Goal: Check status: Check status

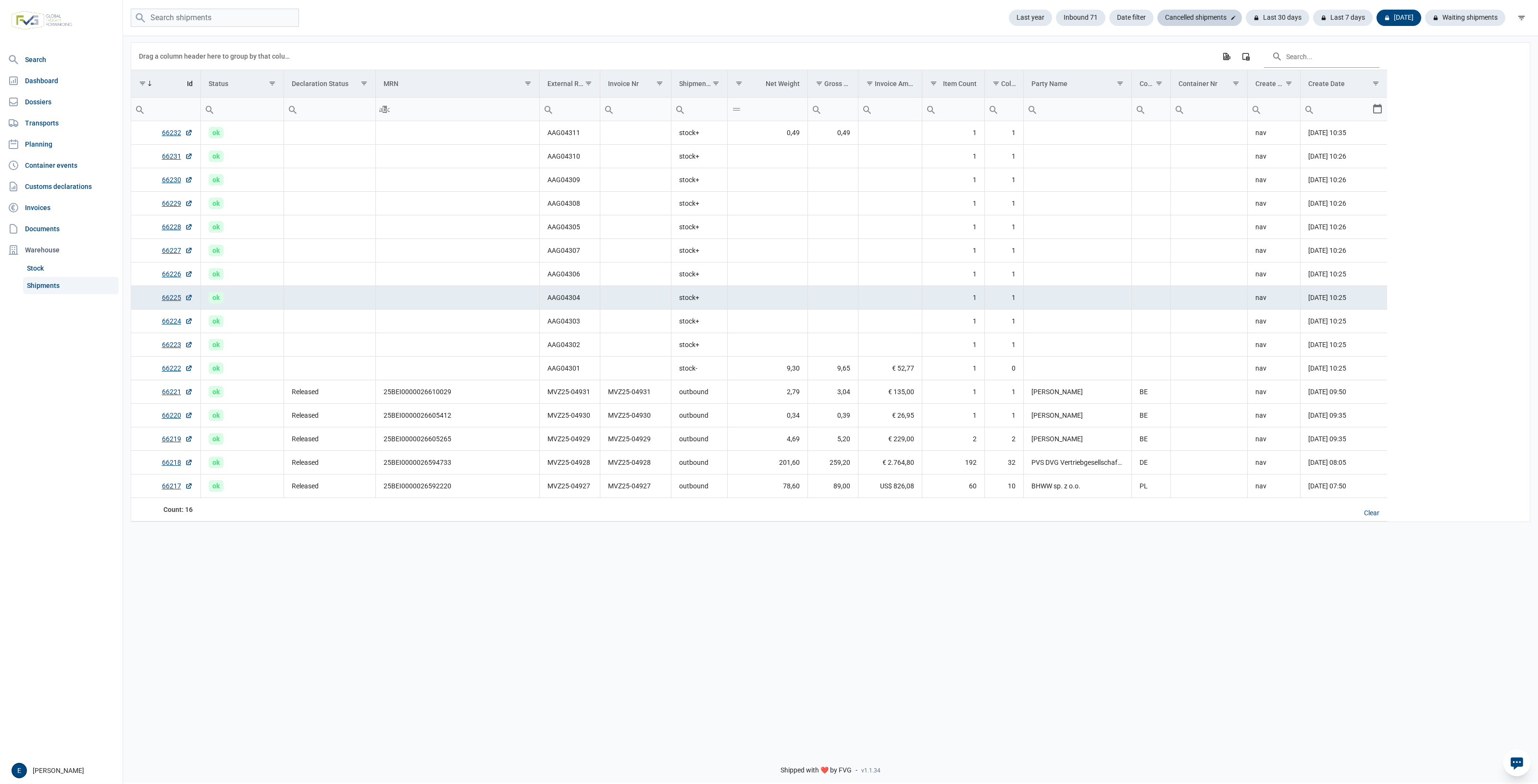
click at [1209, 24] on div "Cancelled shipments" at bounding box center [1200, 17] width 85 height 16
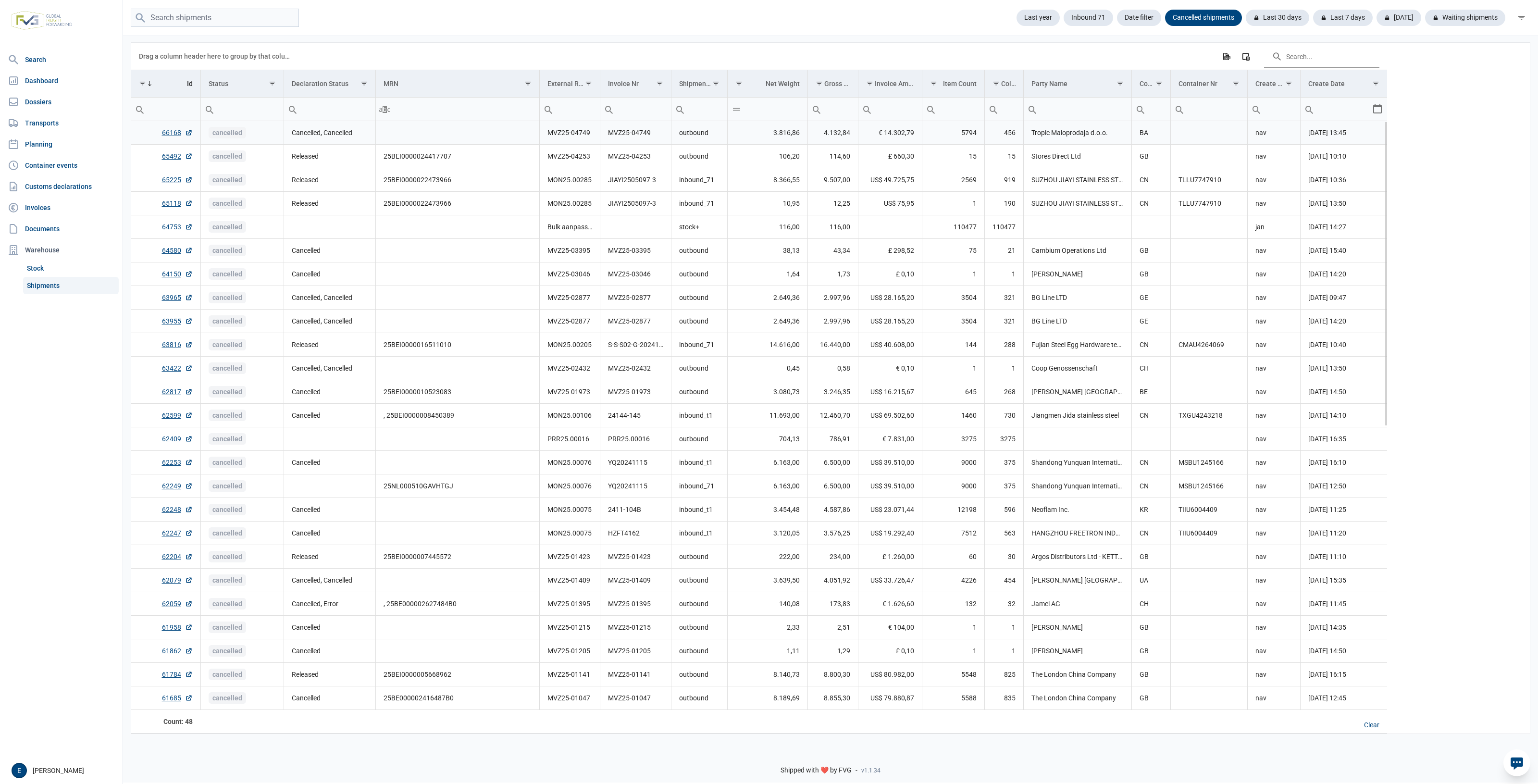
click at [443, 125] on td "Data grid with 48 rows and 17 columns" at bounding box center [457, 132] width 164 height 24
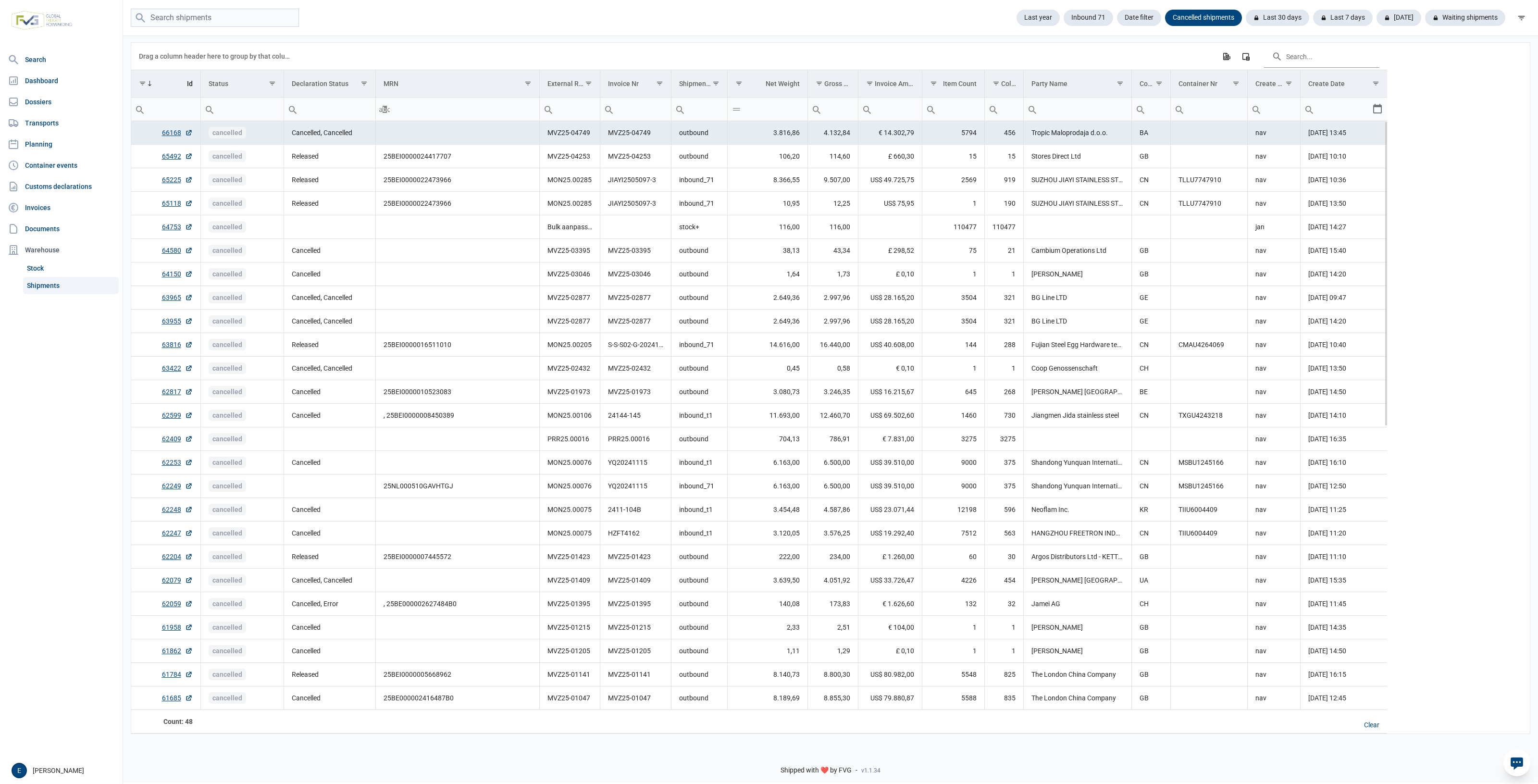
click at [571, 138] on td "MVZ25-04749" at bounding box center [569, 132] width 60 height 24
copy td "MVZ25-04749"
click at [241, 18] on input "search" at bounding box center [215, 17] width 169 height 19
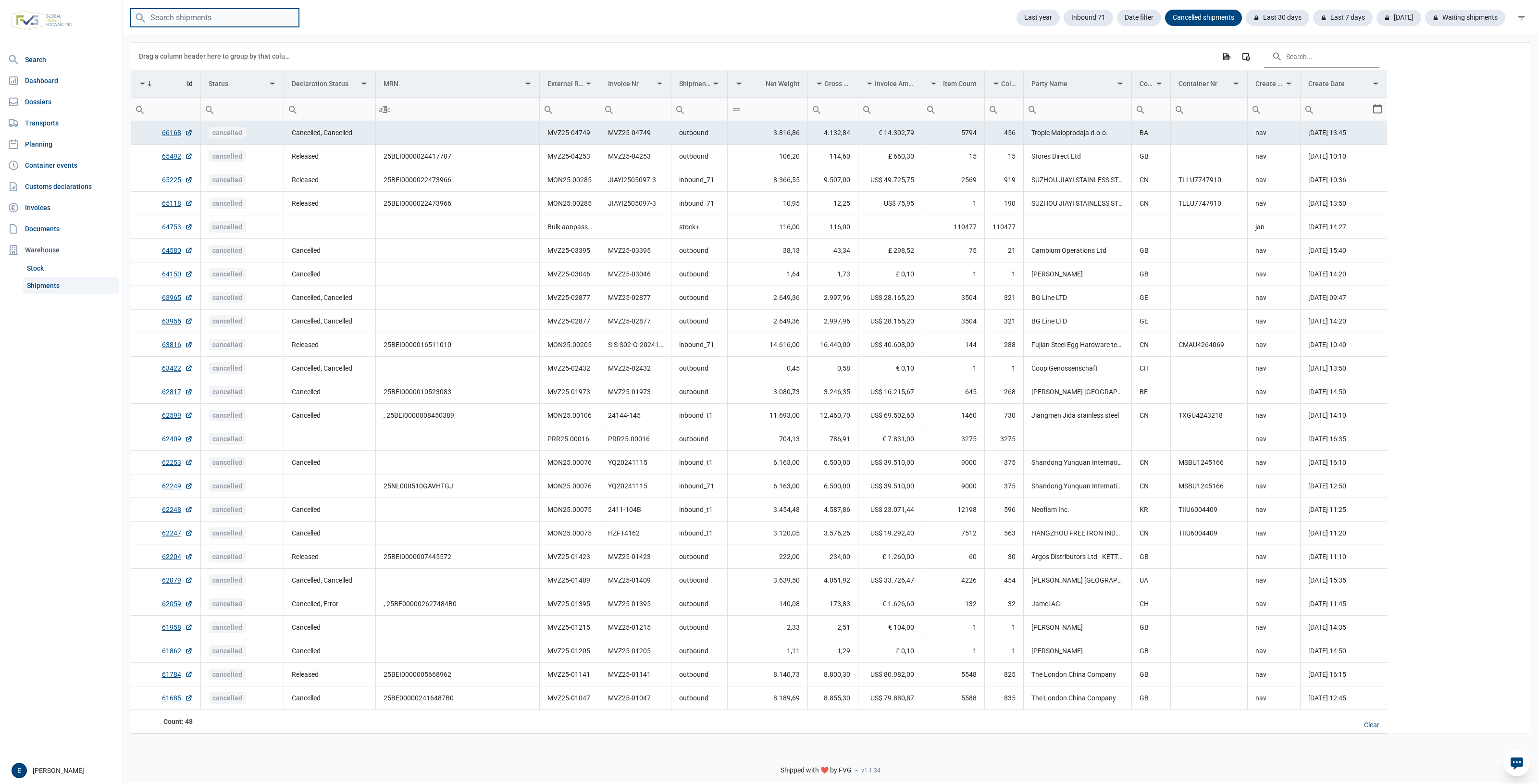
paste input "MVZ25-04749"
type input "MVZ25-04749"
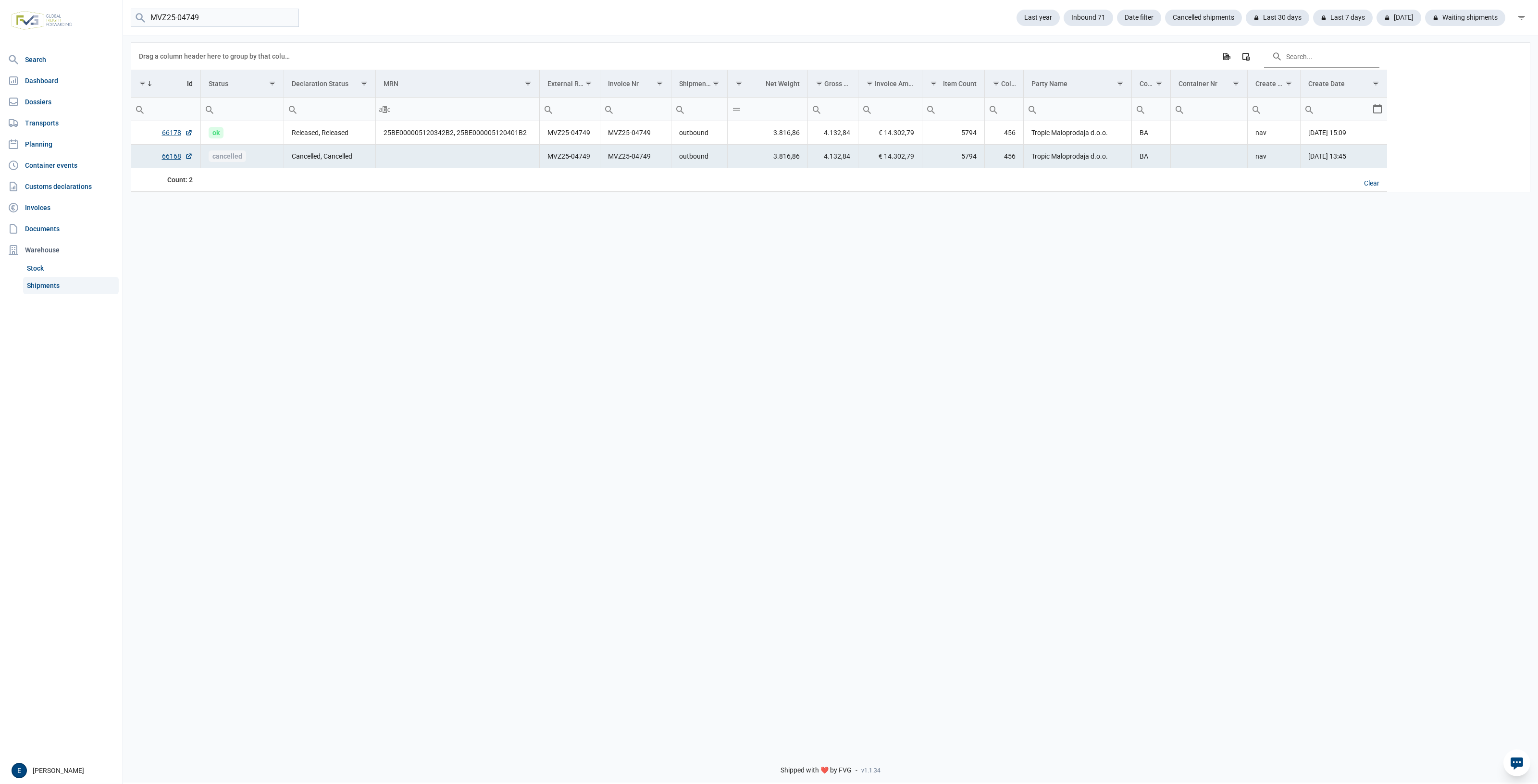
drag, startPoint x: 888, startPoint y: 339, endPoint x: 602, endPoint y: 286, distance: 290.9
click at [602, 286] on div "Data grid with 2 rows and 17 columns Drag a column header here to group by that…" at bounding box center [830, 388] width 1415 height 707
click at [179, 157] on link "66168" at bounding box center [178, 156] width 31 height 10
drag, startPoint x: 844, startPoint y: 443, endPoint x: 769, endPoint y: 438, distance: 75.2
drag, startPoint x: 769, startPoint y: 438, endPoint x: 632, endPoint y: 414, distance: 139.1
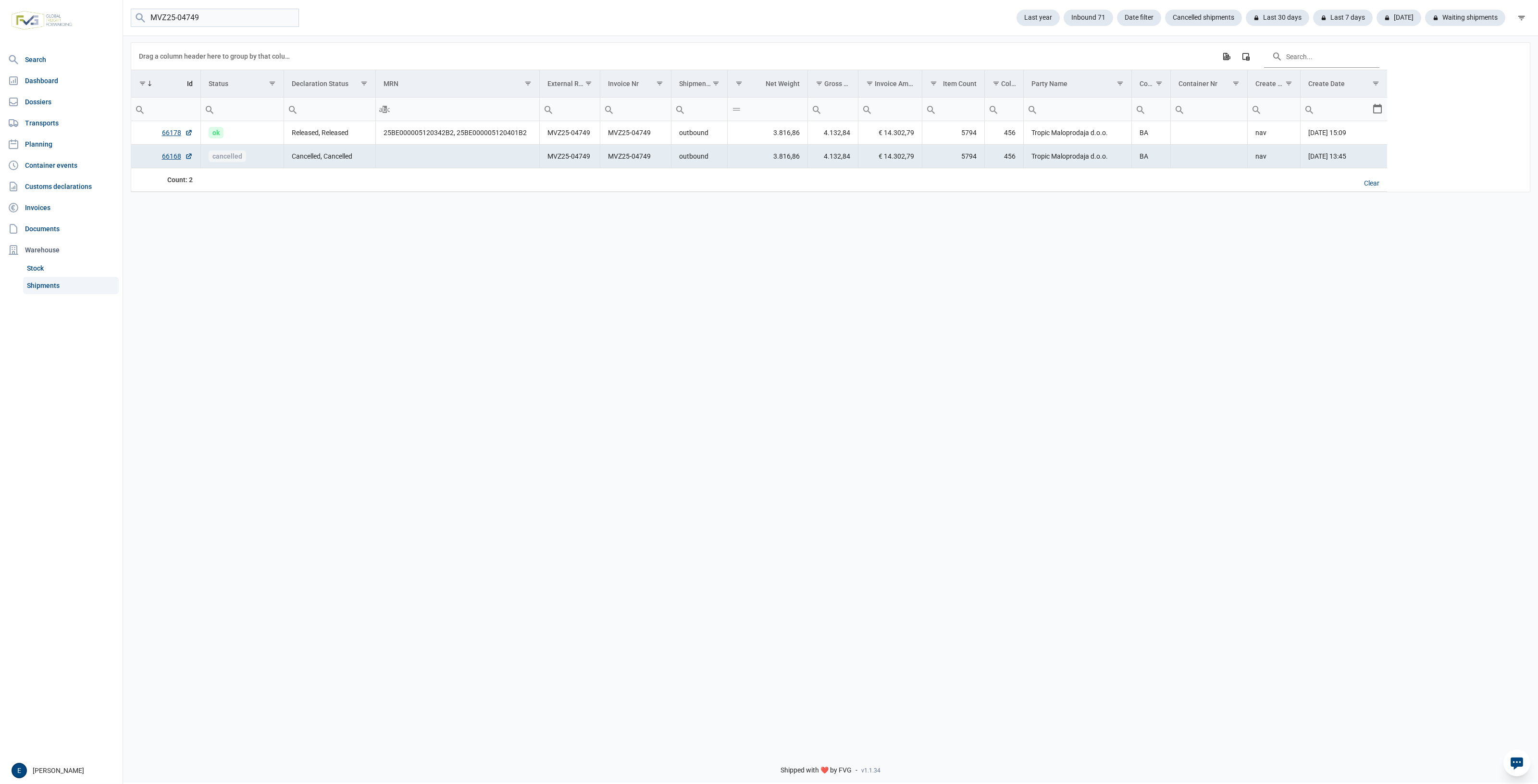
click at [632, 414] on div "Data grid with 2 rows and 17 columns Drag a column header here to group by that…" at bounding box center [830, 388] width 1415 height 707
drag, startPoint x: 1128, startPoint y: 441, endPoint x: 796, endPoint y: 581, distance: 360.3
click at [807, 437] on div "Data grid with 2 rows and 17 columns Drag a column header here to group by that…" at bounding box center [830, 388] width 1415 height 707
drag, startPoint x: 957, startPoint y: 289, endPoint x: 686, endPoint y: 291, distance: 271.0
drag, startPoint x: 686, startPoint y: 291, endPoint x: 755, endPoint y: 274, distance: 71.1
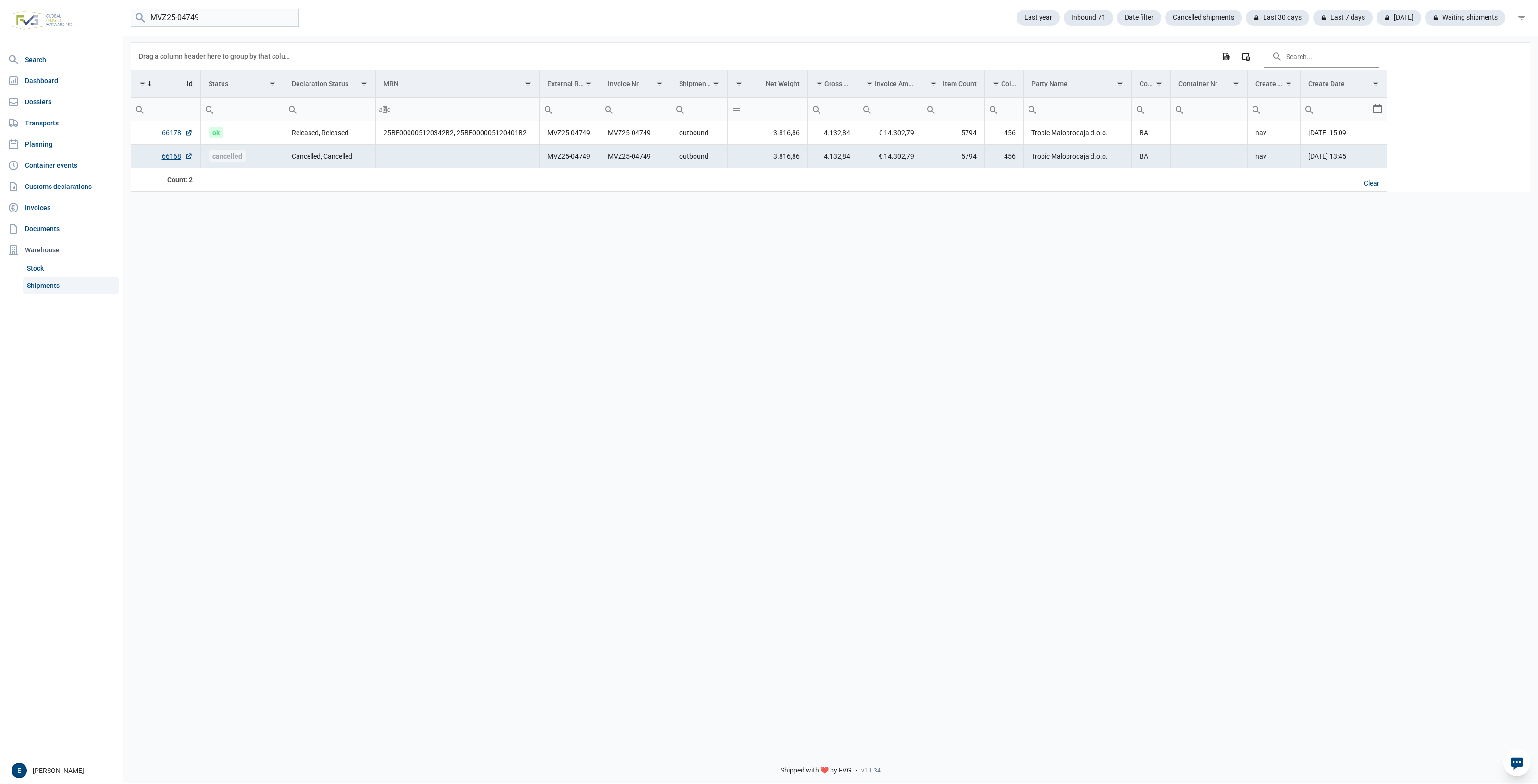
click at [722, 282] on div "Data grid with 2 rows and 17 columns Drag a column header here to group by that…" at bounding box center [830, 388] width 1415 height 707
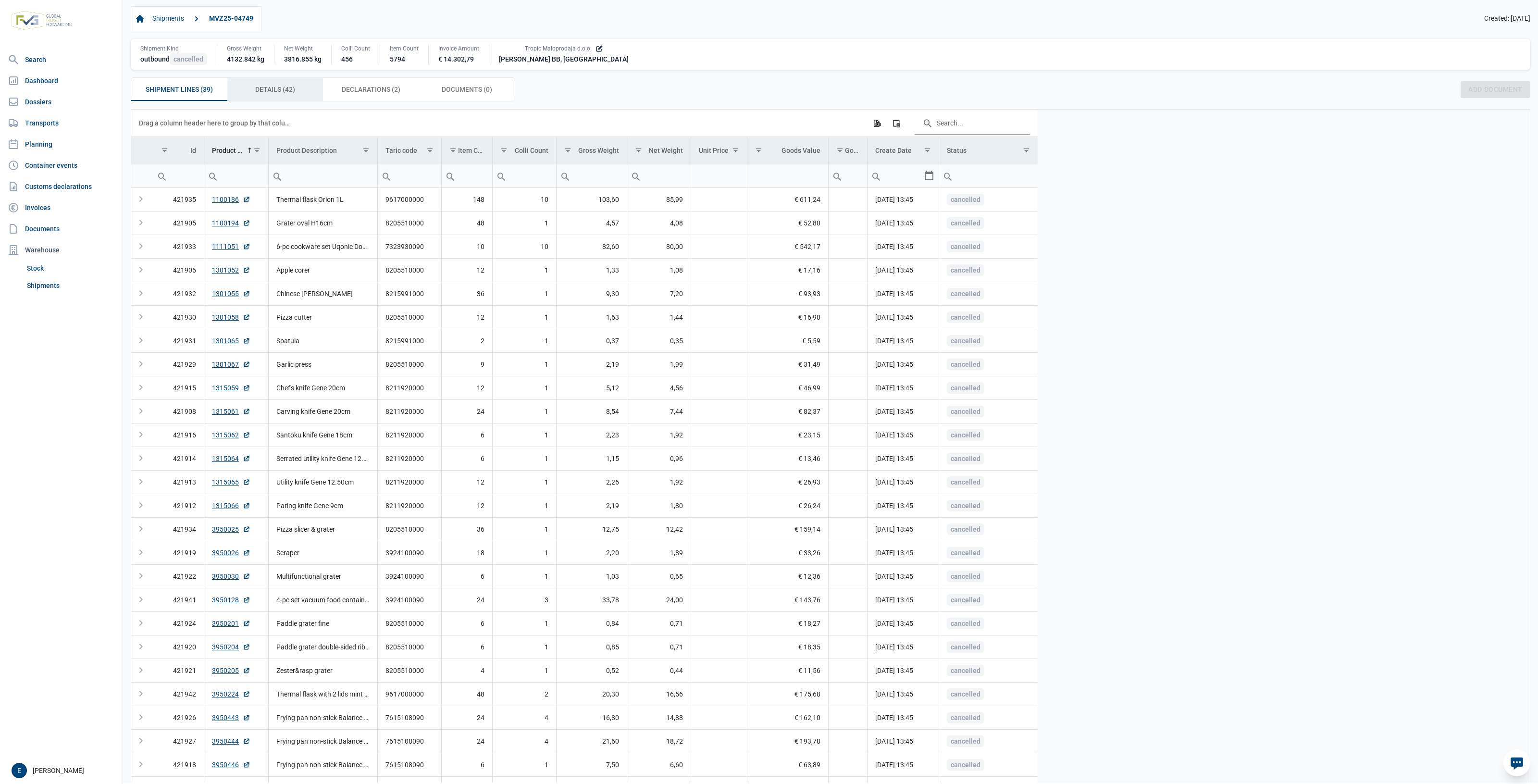
click at [292, 89] on span "Details (42) Details (42)" at bounding box center [275, 89] width 40 height 12
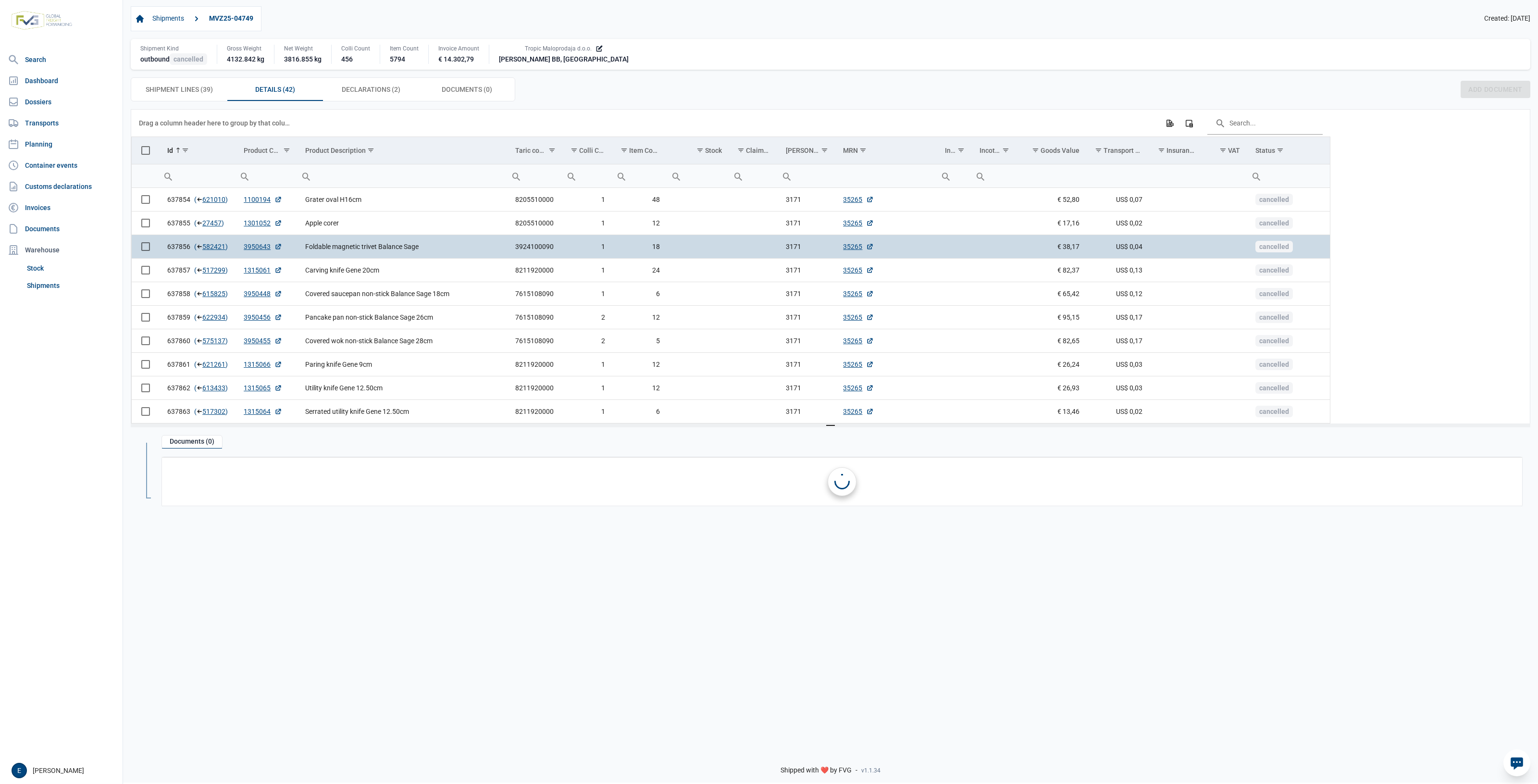
drag, startPoint x: 911, startPoint y: 253, endPoint x: 767, endPoint y: 266, distance: 144.6
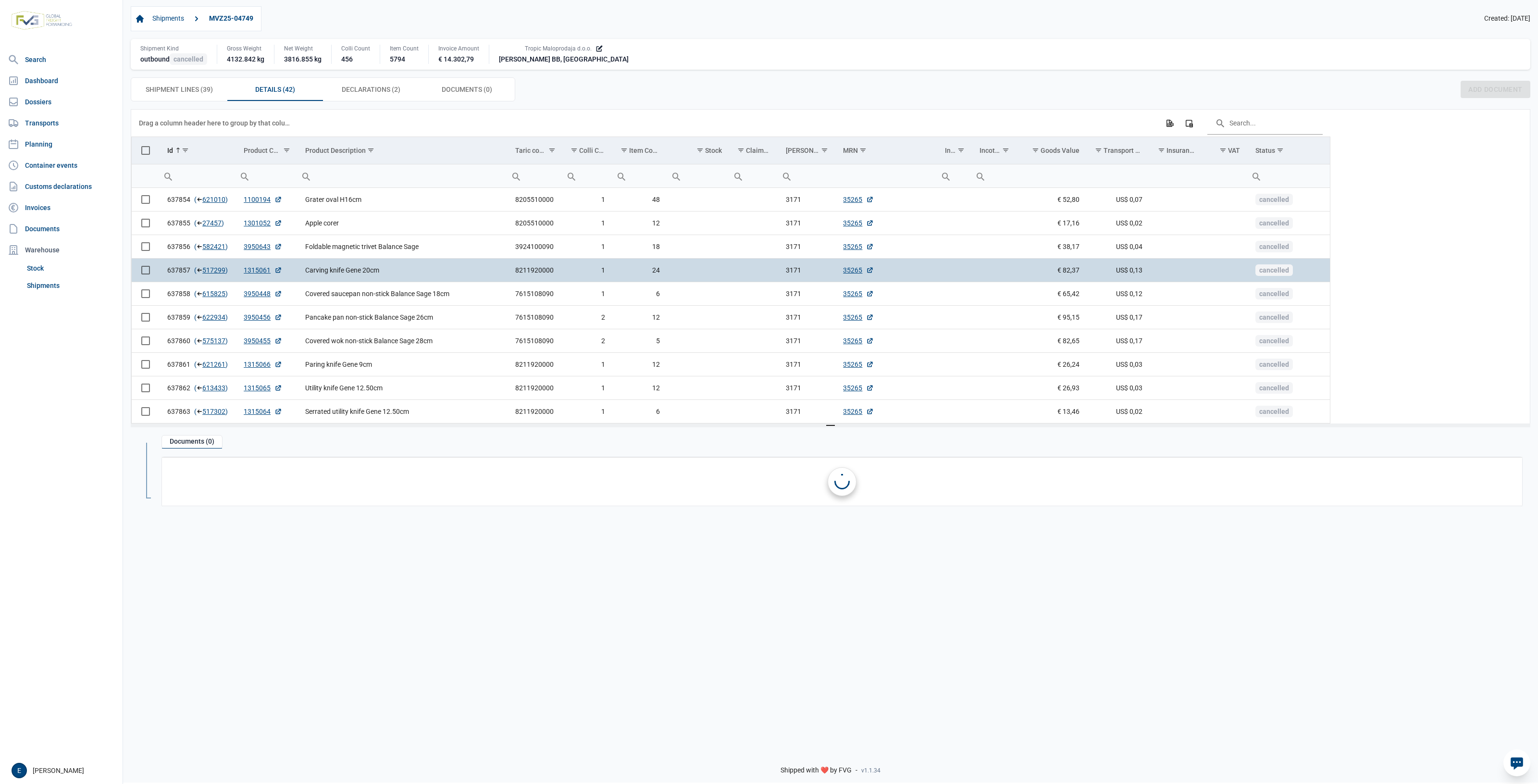
drag, startPoint x: 767, startPoint y: 266, endPoint x: 650, endPoint y: 267, distance: 117.0
click at [650, 267] on td "24" at bounding box center [640, 269] width 55 height 24
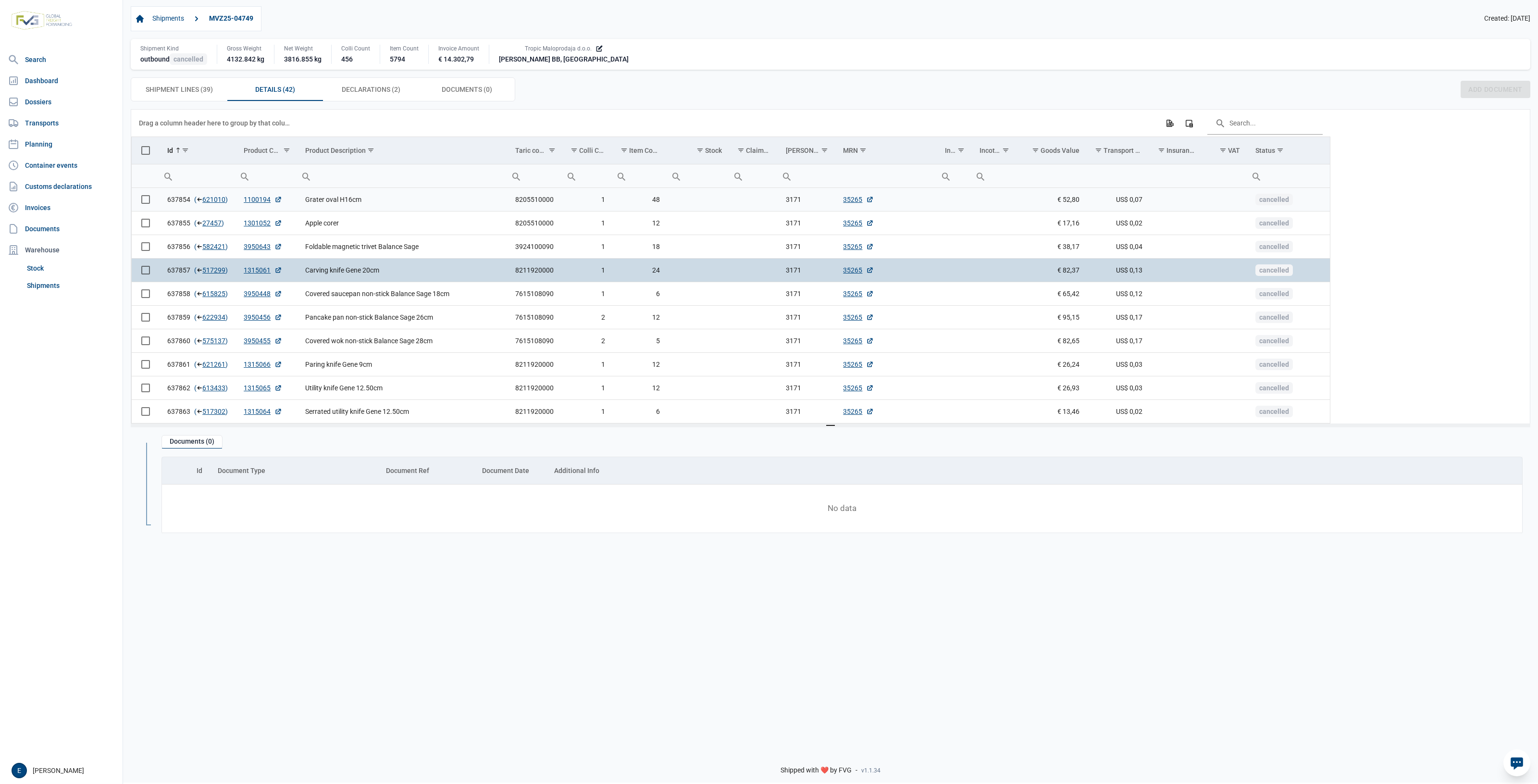
click at [659, 197] on td "48" at bounding box center [640, 199] width 55 height 24
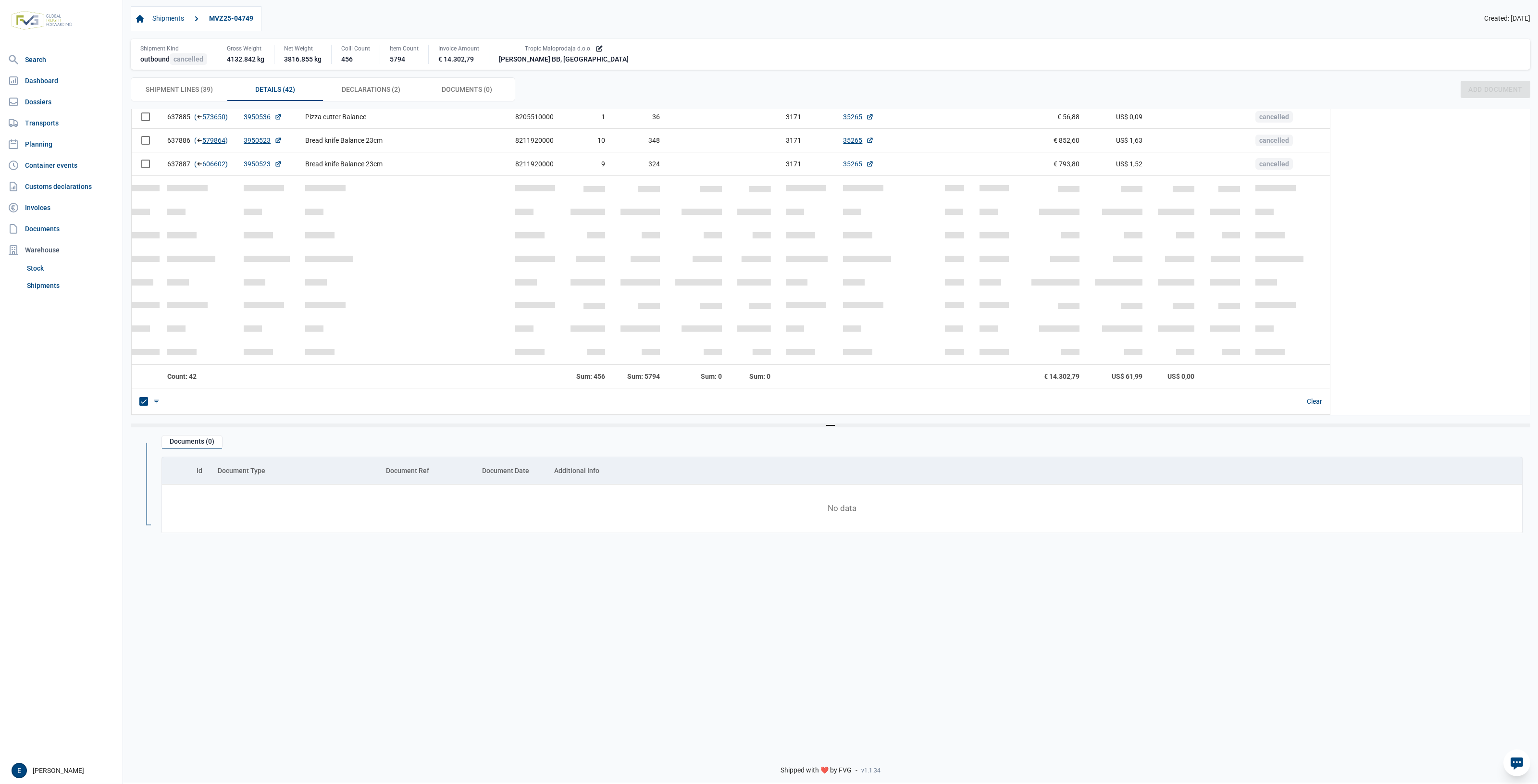
scroll to position [28, 0]
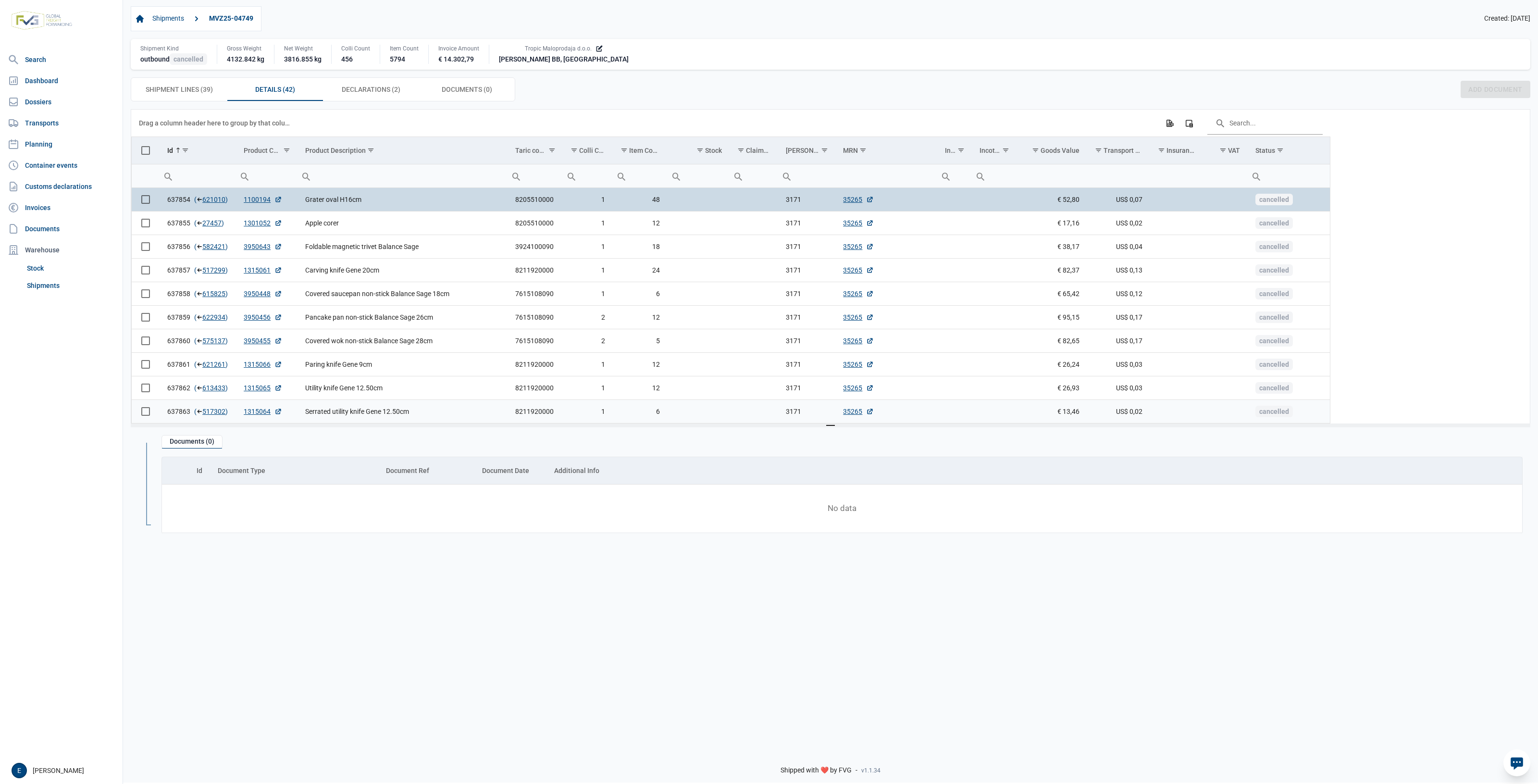
scroll to position [28, 0]
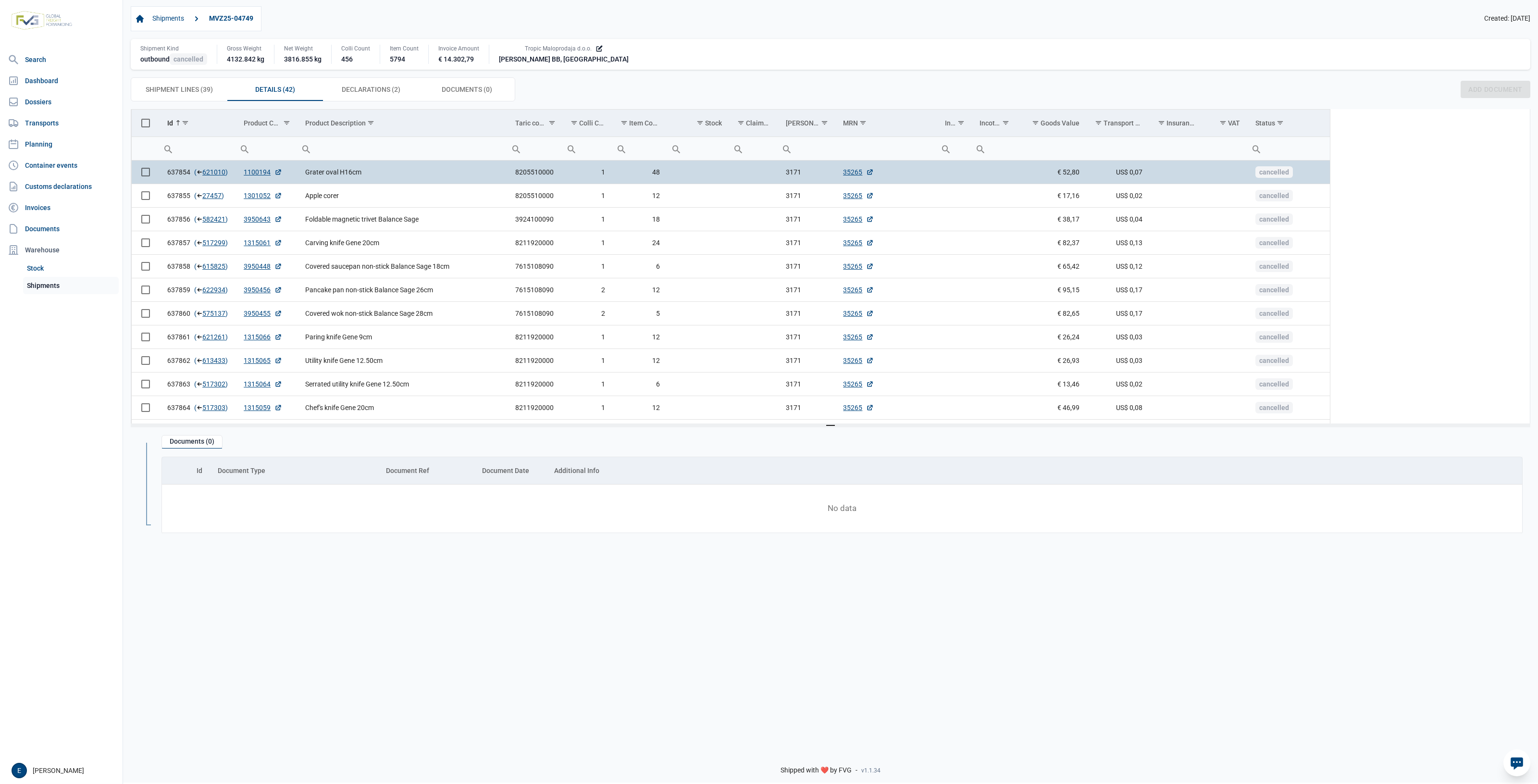
click at [24, 291] on link "Shipments" at bounding box center [71, 285] width 96 height 17
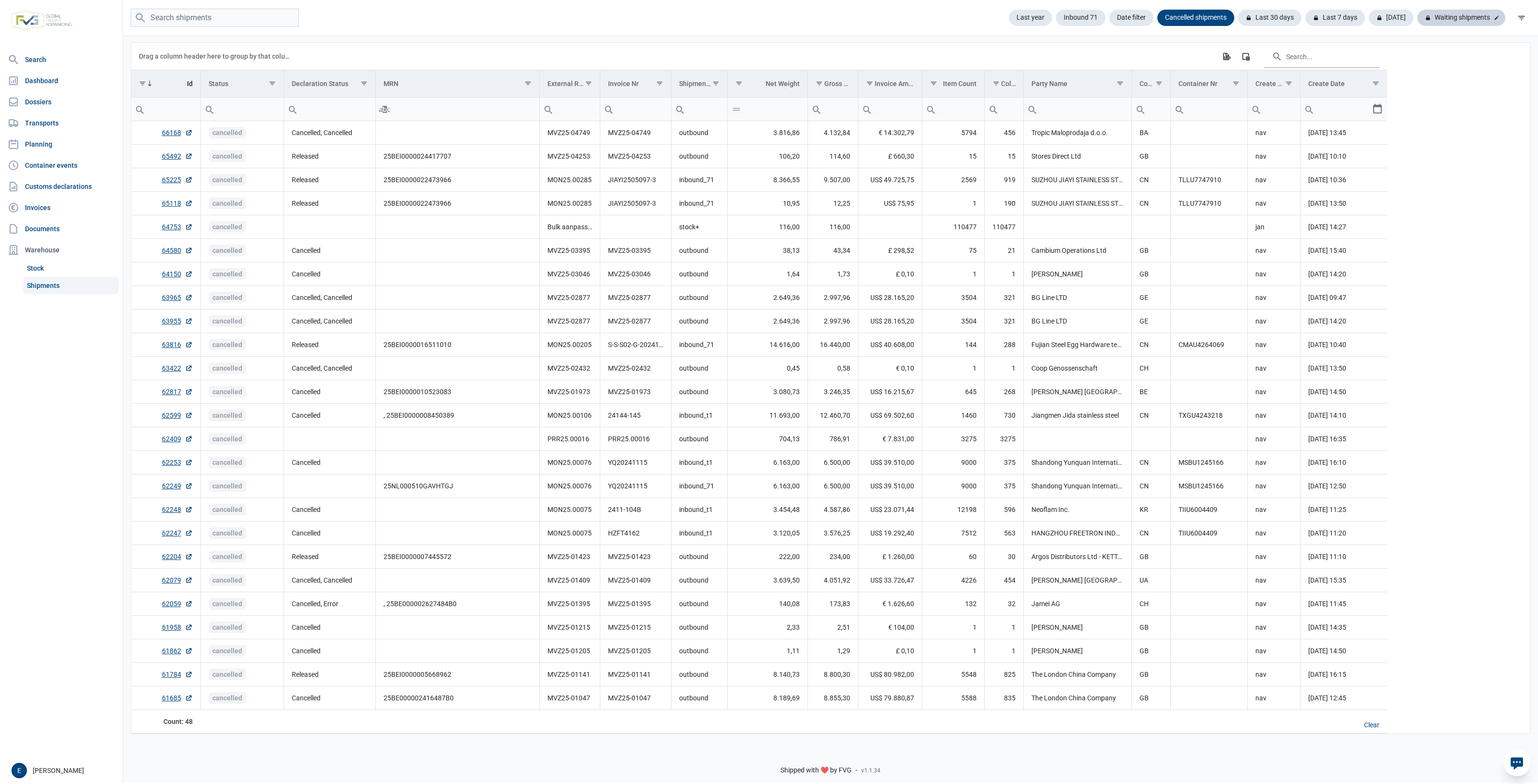
click at [1476, 21] on div "Waiting shipments" at bounding box center [1461, 17] width 88 height 16
